Goal: Information Seeking & Learning: Learn about a topic

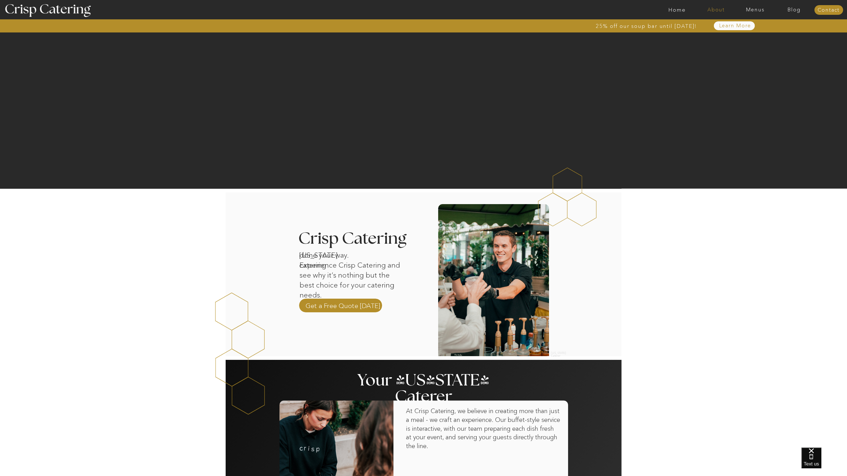
click at [725, 9] on nav "About" at bounding box center [716, 10] width 39 height 6
click at [760, 9] on nav "Menus" at bounding box center [755, 10] width 39 height 6
click at [720, 10] on nav "About" at bounding box center [716, 10] width 39 height 6
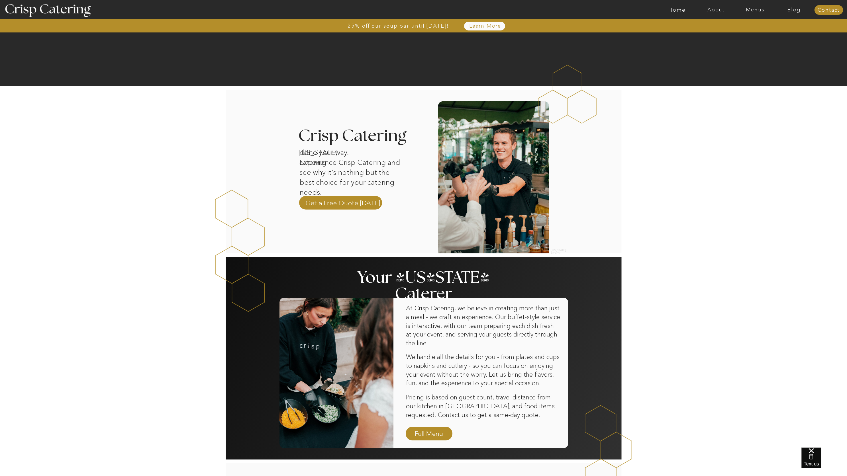
scroll to position [102, 0]
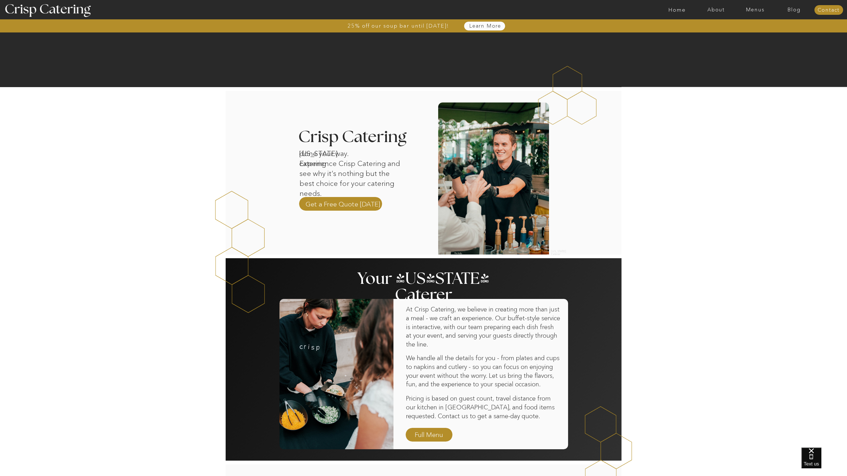
click at [476, 27] on nav "Learn More" at bounding box center [485, 26] width 58 height 6
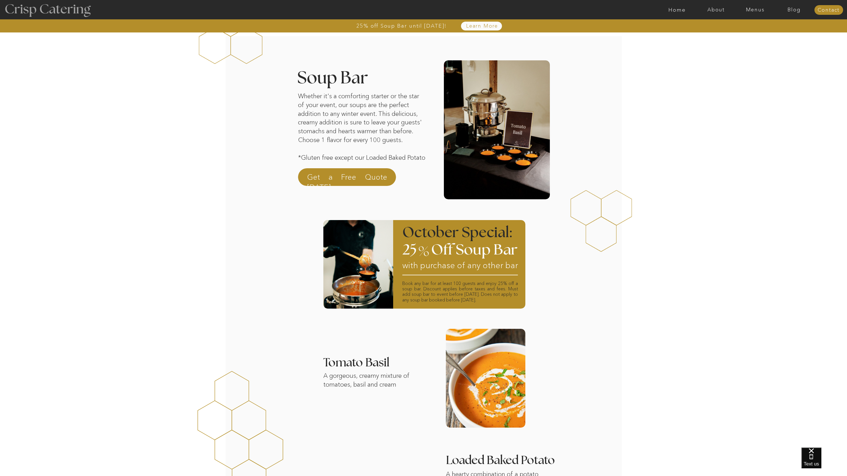
click at [68, 13] on div at bounding box center [47, 10] width 105 height 54
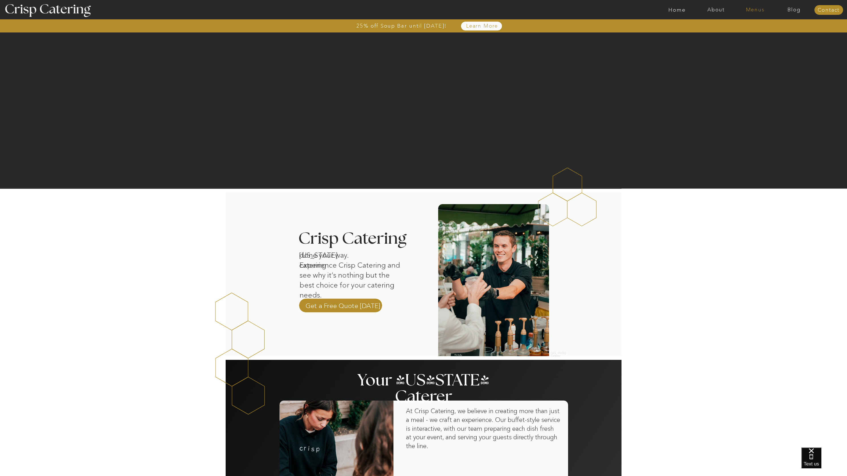
click at [754, 11] on nav "Menus" at bounding box center [755, 10] width 39 height 6
click at [755, 11] on nav "Menus" at bounding box center [755, 10] width 39 height 6
click at [751, 10] on nav "Menus" at bounding box center [755, 10] width 39 height 6
click at [746, 9] on nav "Menus" at bounding box center [755, 10] width 39 height 6
click at [749, 9] on nav "Menus" at bounding box center [755, 10] width 39 height 6
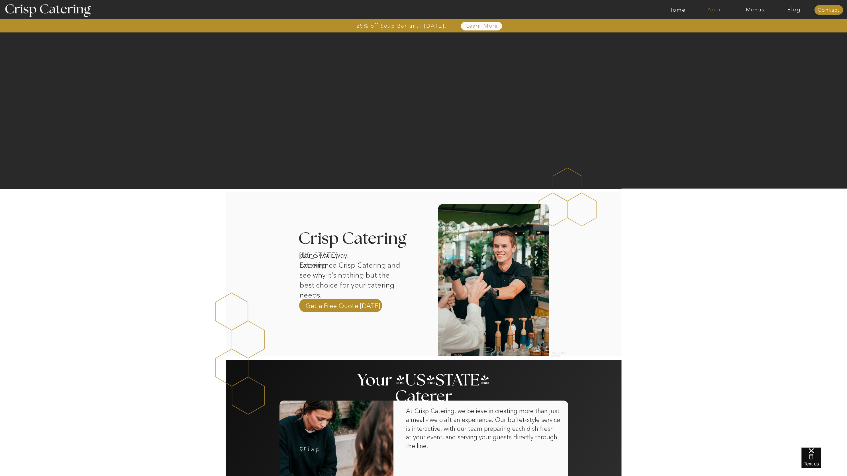
click at [727, 8] on nav "About" at bounding box center [716, 10] width 39 height 6
click at [726, 8] on nav "About" at bounding box center [716, 10] width 39 height 6
click at [747, 8] on nav "Menus" at bounding box center [755, 10] width 39 height 6
click at [748, 8] on nav "Menus" at bounding box center [755, 10] width 39 height 6
click at [756, 11] on nav "Menus" at bounding box center [755, 10] width 39 height 6
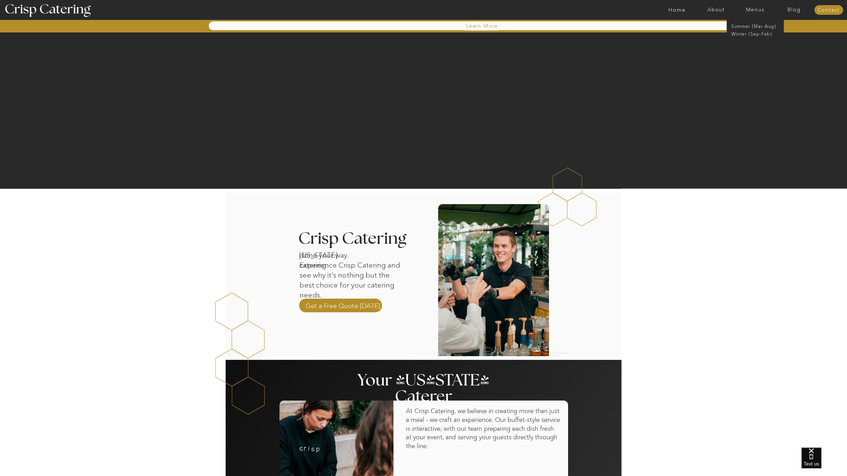
click at [756, 11] on nav "Menus" at bounding box center [755, 10] width 39 height 6
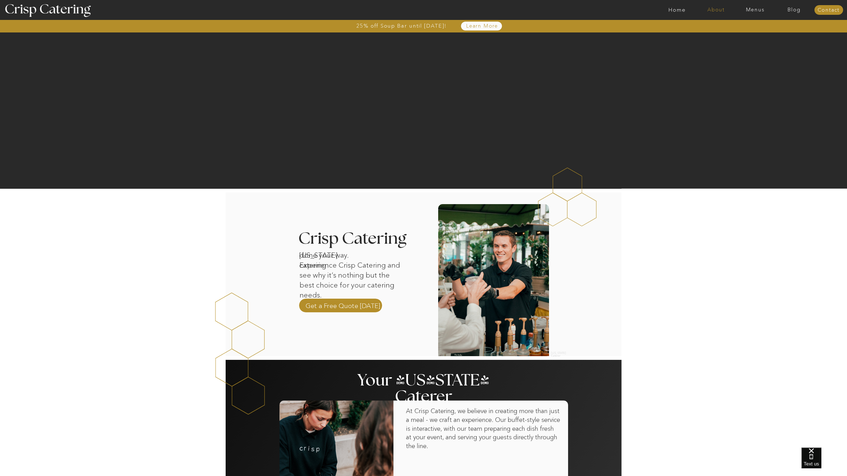
click at [719, 9] on nav "About" at bounding box center [716, 10] width 39 height 6
click at [780, 10] on nav "Blog" at bounding box center [794, 10] width 39 height 6
click at [758, 9] on nav "Menus" at bounding box center [755, 10] width 39 height 6
click at [760, 10] on nav "Menus" at bounding box center [755, 10] width 39 height 6
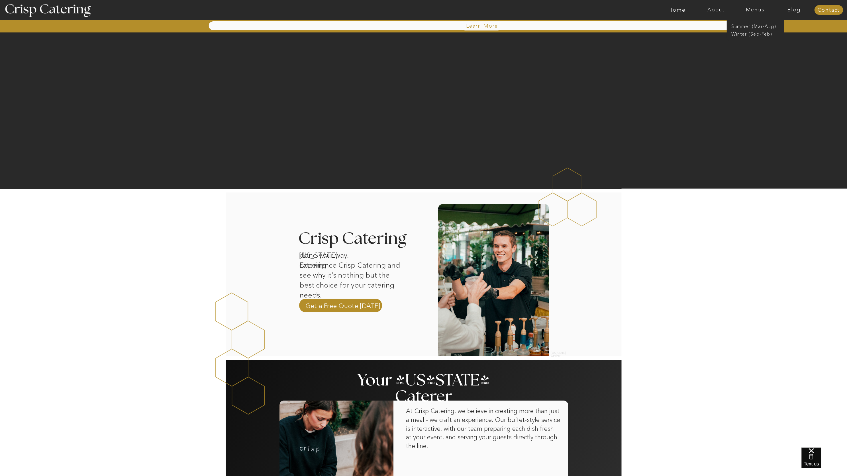
click at [760, 10] on nav "Menus" at bounding box center [755, 10] width 39 height 6
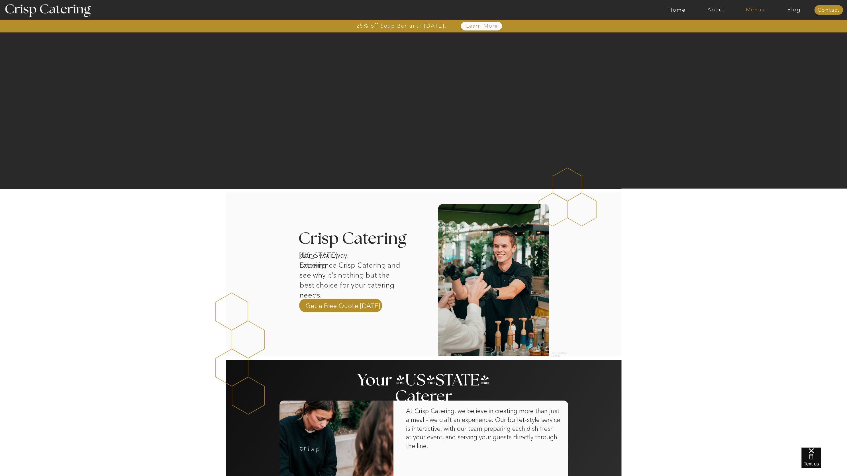
click at [760, 10] on nav "Menus" at bounding box center [755, 10] width 39 height 6
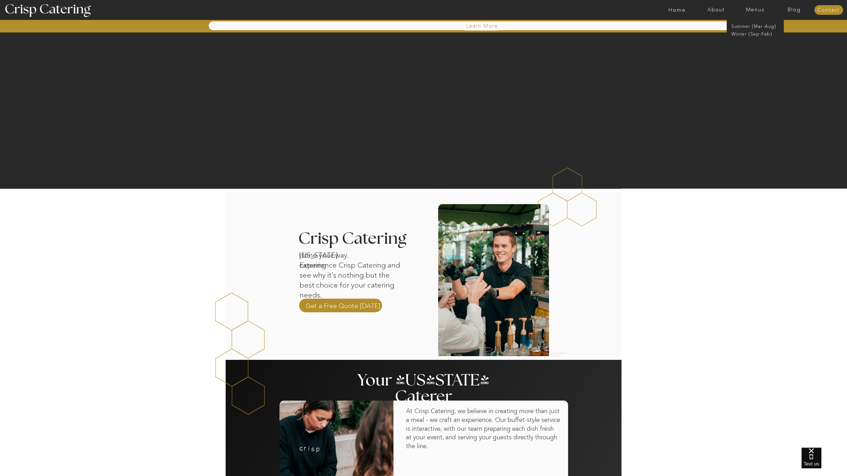
click at [760, 10] on nav "Menus" at bounding box center [755, 10] width 39 height 6
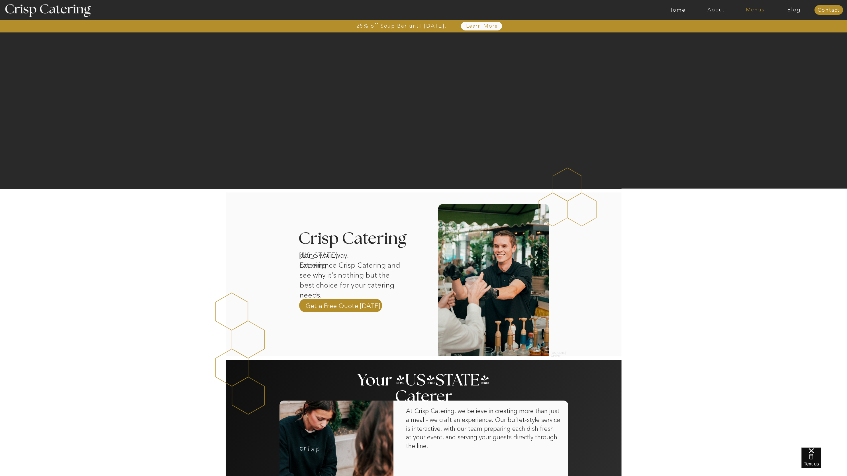
click at [760, 10] on nav "Menus" at bounding box center [755, 10] width 39 height 6
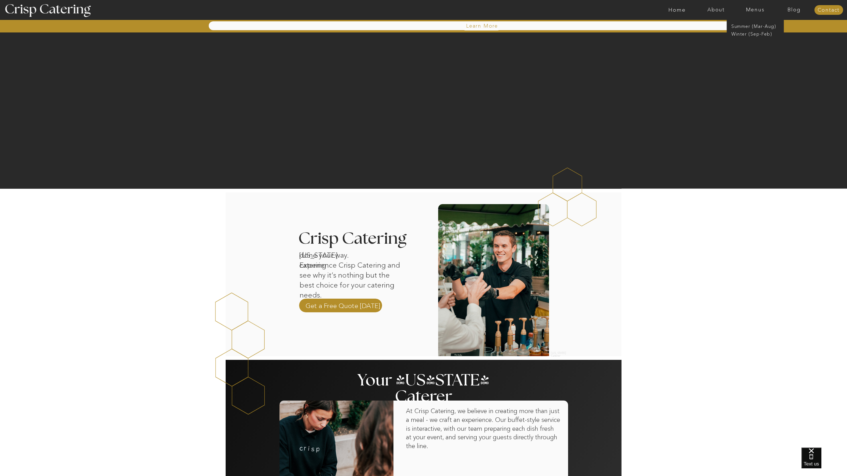
click at [760, 10] on nav "Menus" at bounding box center [755, 10] width 39 height 6
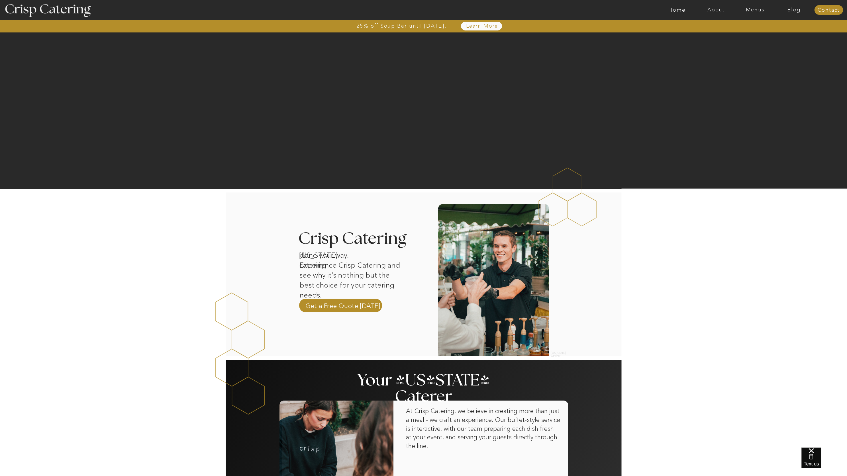
click at [760, 10] on nav "Menus" at bounding box center [755, 10] width 39 height 6
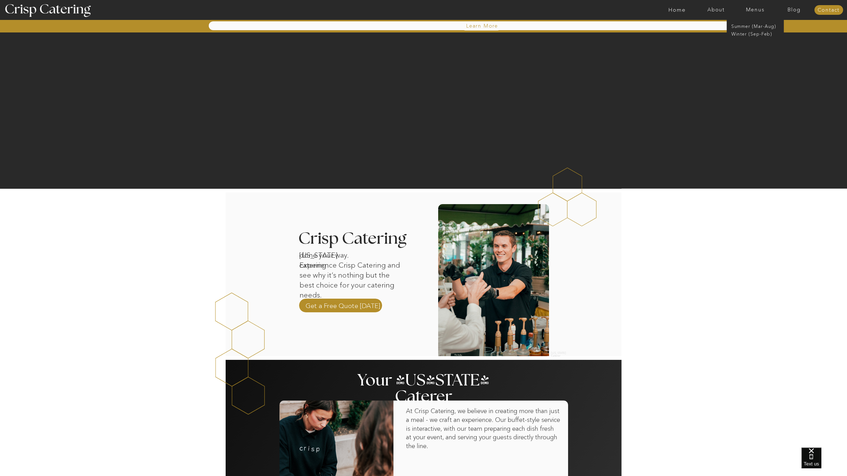
click at [760, 10] on nav "Menus" at bounding box center [755, 10] width 39 height 6
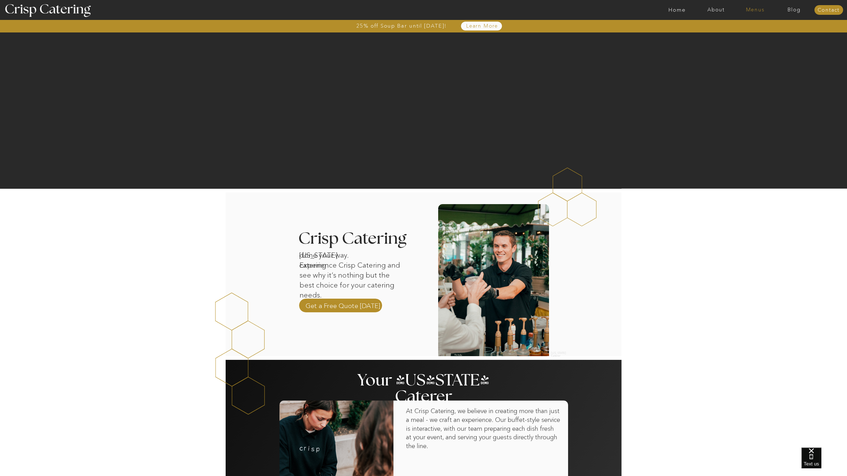
click at [758, 10] on nav "Menus" at bounding box center [755, 10] width 39 height 6
click at [718, 12] on nav "About" at bounding box center [716, 10] width 39 height 6
click at [754, 10] on nav "Menus" at bounding box center [755, 10] width 39 height 6
click at [709, 10] on nav "About" at bounding box center [716, 10] width 39 height 6
click at [748, 11] on nav "Menus" at bounding box center [755, 10] width 39 height 6
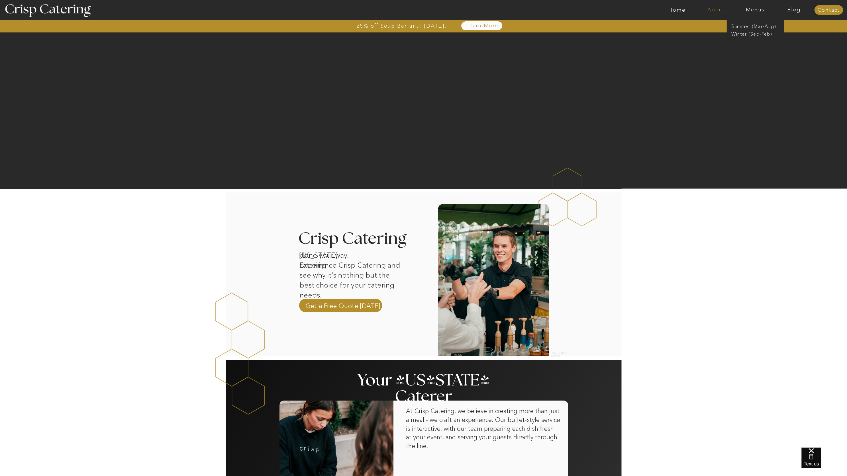
click at [730, 11] on nav "About" at bounding box center [716, 10] width 39 height 6
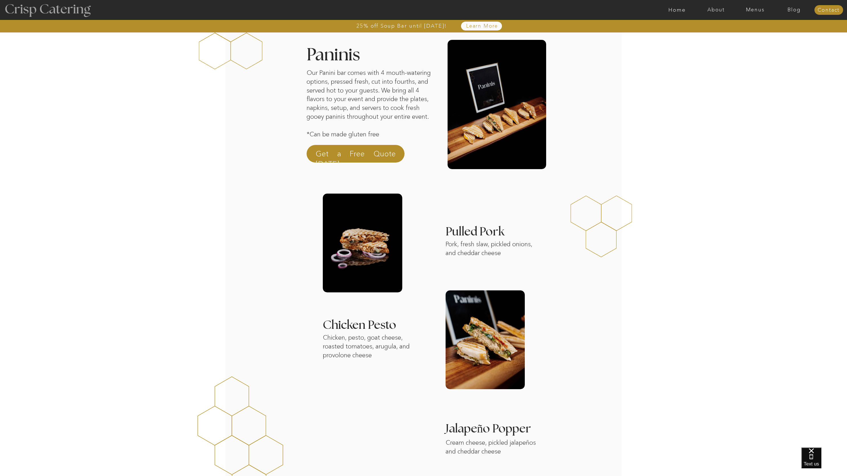
click at [74, 6] on div at bounding box center [47, 10] width 105 height 54
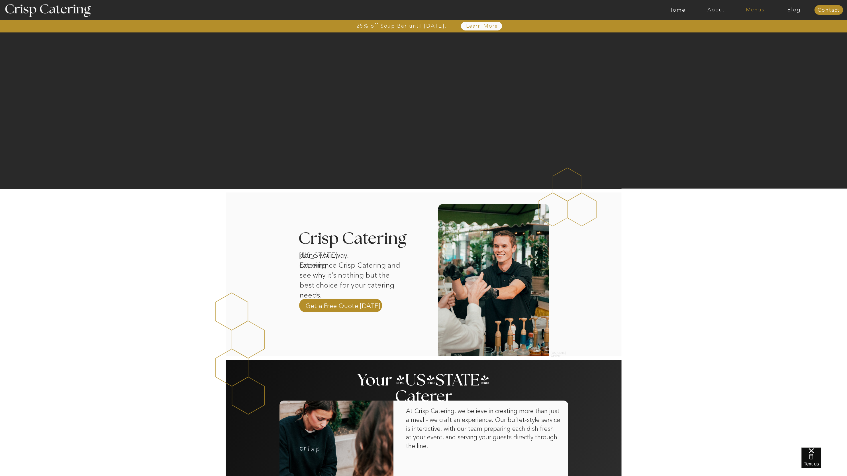
click at [759, 10] on nav "Menus" at bounding box center [755, 10] width 39 height 6
click at [716, 9] on nav "About" at bounding box center [716, 10] width 39 height 6
click at [748, 11] on nav "Menus" at bounding box center [755, 10] width 39 height 6
click at [744, 26] on nav "Summer (Mar-Aug)" at bounding box center [757, 25] width 51 height 5
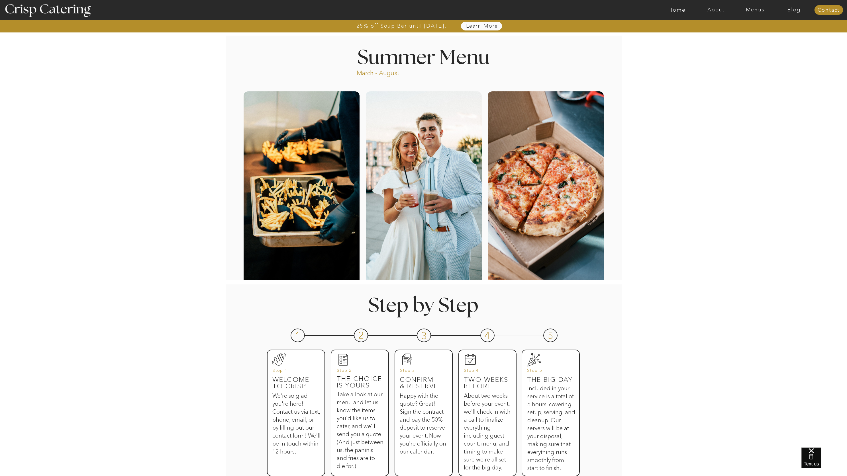
click at [475, 28] on nav "Learn More" at bounding box center [482, 26] width 58 height 6
